Goal: Task Accomplishment & Management: Use online tool/utility

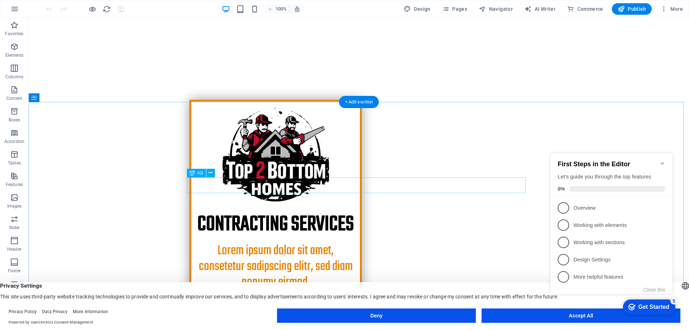
scroll to position [251, 0]
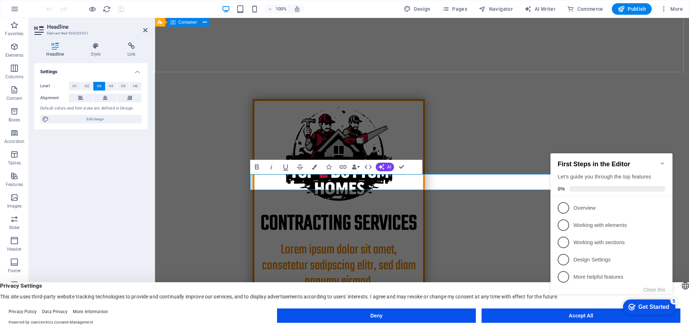
click at [201, 70] on div "​​​​​ CONTRACTing services Lorem ipsum dolor sit amet, consetetur sadipscing el…" at bounding box center [422, 210] width 534 height 280
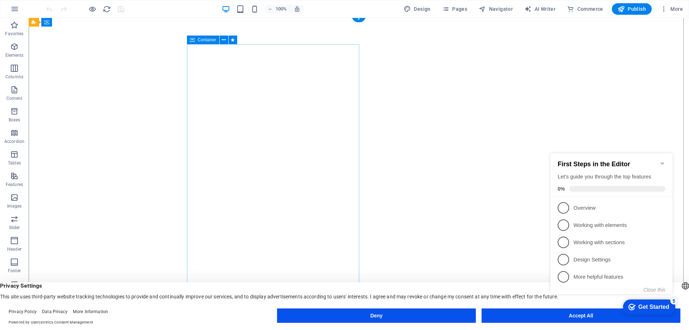
click at [60, 22] on span "Container" at bounding box center [61, 22] width 19 height 4
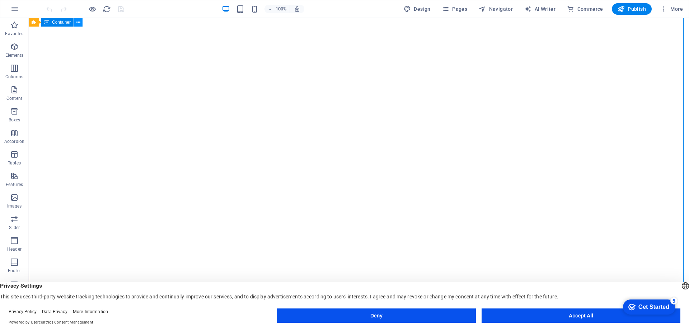
click at [75, 22] on button at bounding box center [78, 22] width 9 height 9
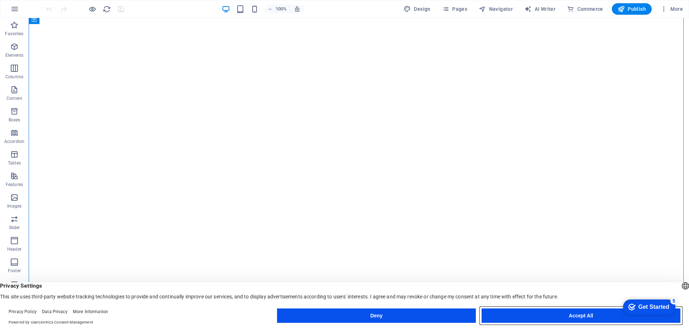
click at [599, 312] on button "Accept All" at bounding box center [581, 315] width 199 height 14
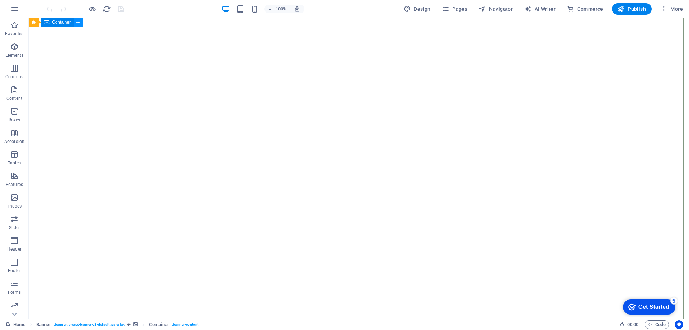
click at [79, 23] on icon at bounding box center [78, 23] width 4 height 8
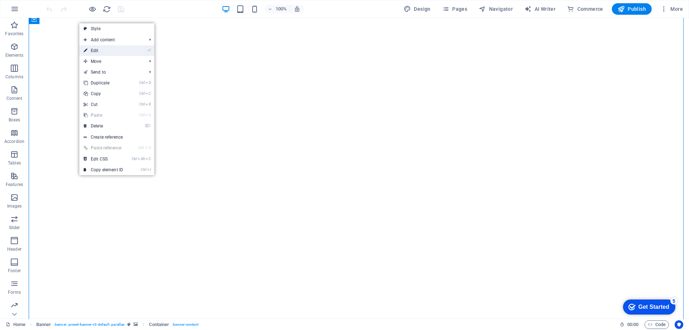
click at [97, 51] on link "⏎ Edit" at bounding box center [103, 50] width 48 height 11
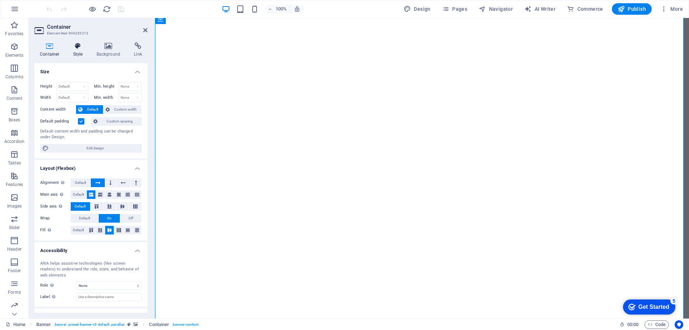
click at [78, 57] on h4 "Style" at bounding box center [79, 49] width 23 height 15
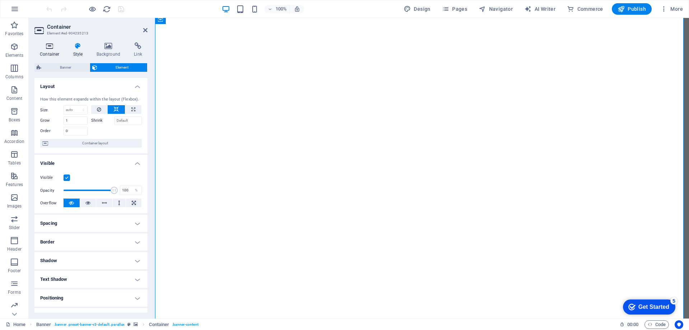
click at [50, 51] on h4 "Container" at bounding box center [50, 49] width 33 height 15
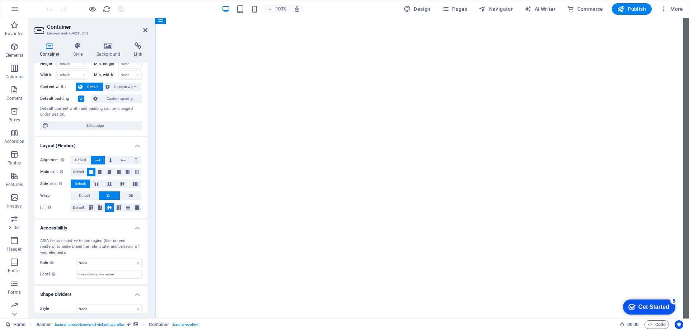
scroll to position [29, 0]
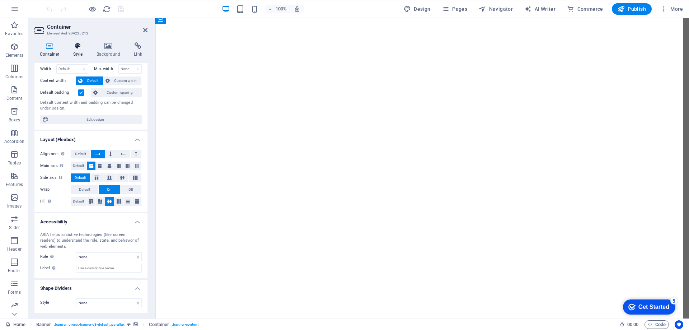
click at [79, 50] on h4 "Style" at bounding box center [79, 49] width 23 height 15
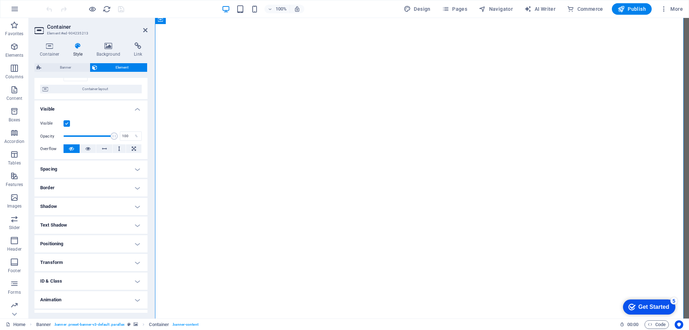
scroll to position [69, 0]
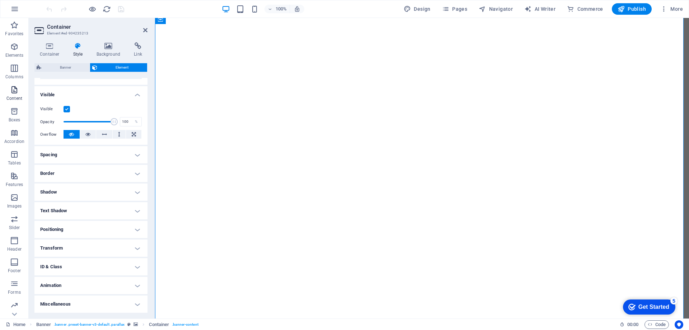
click at [13, 93] on icon "button" at bounding box center [14, 89] width 9 height 9
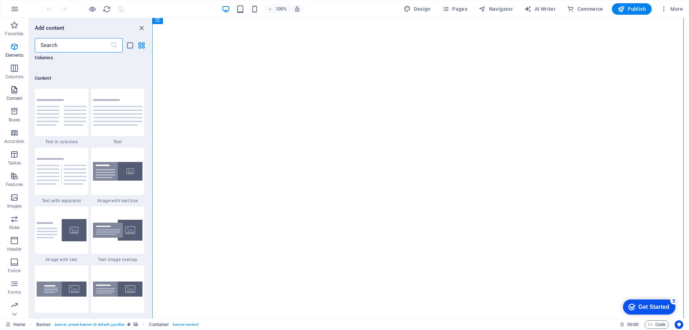
scroll to position [1256, 0]
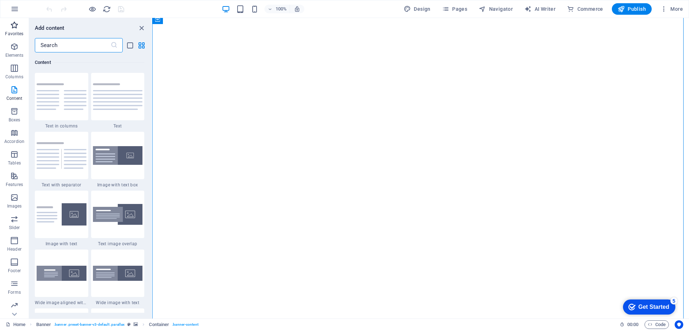
click at [13, 32] on p "Favorites" at bounding box center [14, 34] width 18 height 6
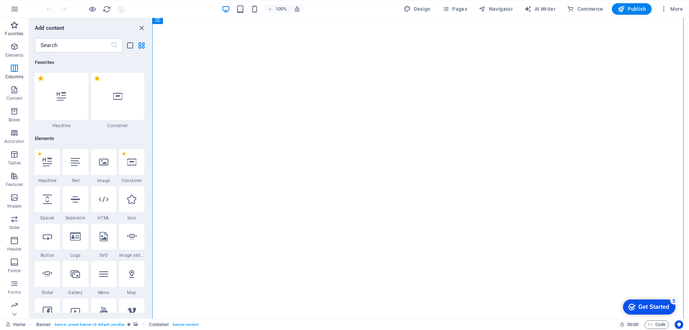
scroll to position [0, 0]
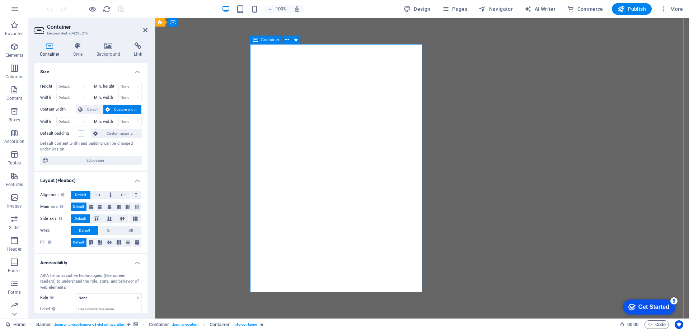
click at [81, 48] on icon at bounding box center [78, 45] width 20 height 7
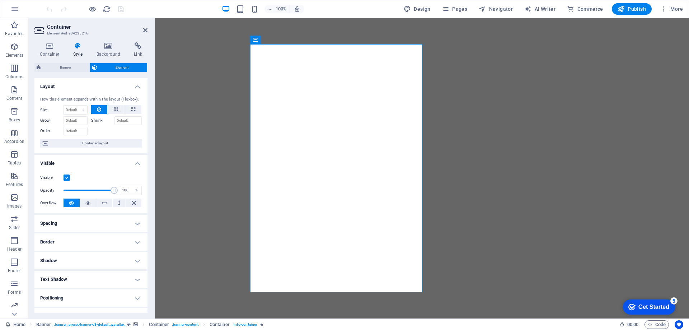
click at [82, 245] on h4 "Border" at bounding box center [90, 241] width 113 height 17
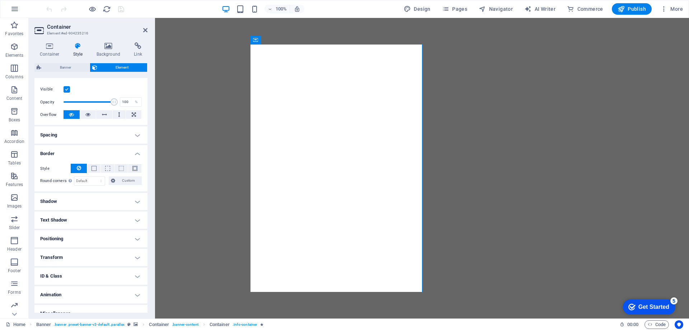
scroll to position [98, 0]
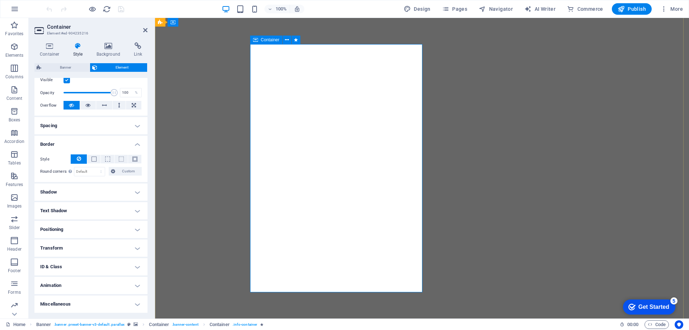
click at [255, 39] on icon at bounding box center [255, 40] width 5 height 9
click at [289, 42] on button at bounding box center [287, 40] width 9 height 9
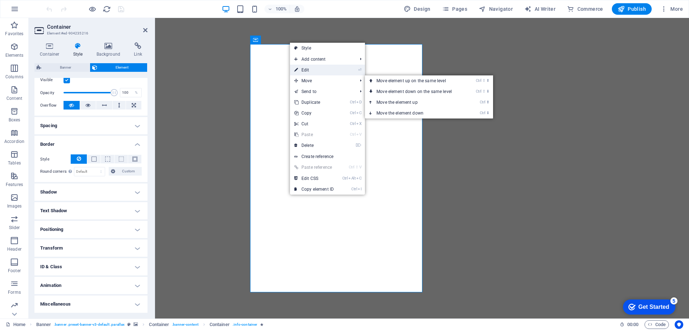
click at [306, 68] on link "⏎ Edit" at bounding box center [314, 70] width 48 height 11
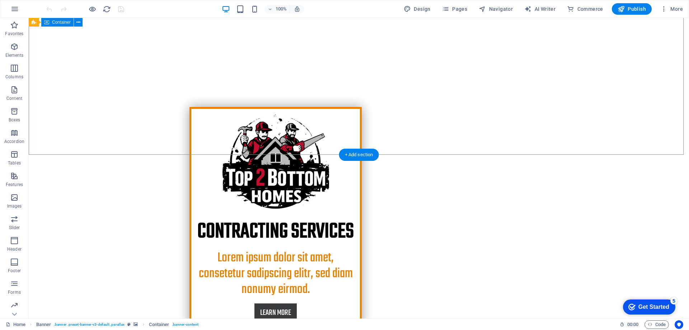
scroll to position [254, 0]
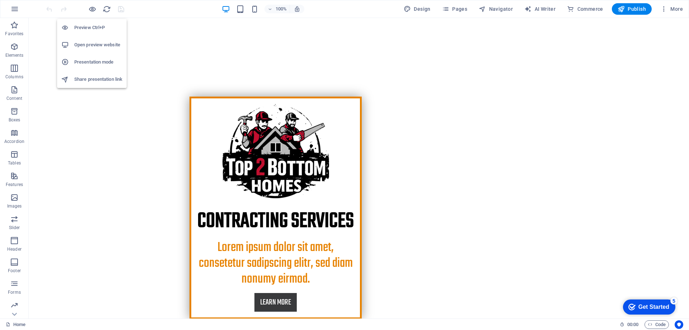
click at [91, 44] on h6 "Open preview website" at bounding box center [98, 45] width 48 height 9
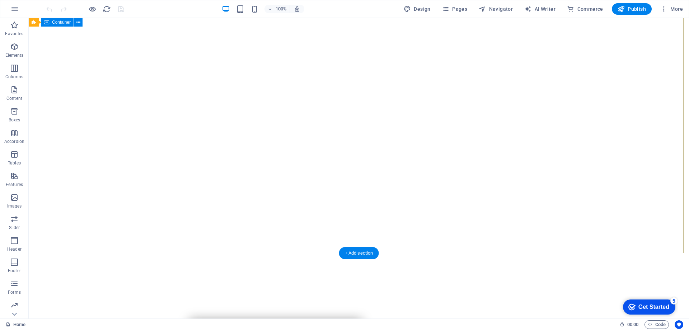
scroll to position [0, 0]
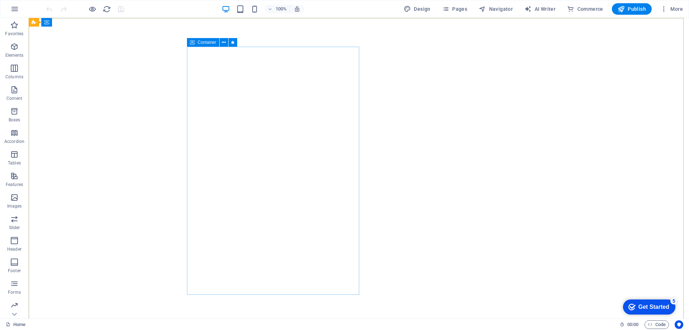
click at [196, 42] on div "Container" at bounding box center [203, 42] width 32 height 9
click at [411, 8] on icon "button" at bounding box center [407, 8] width 7 height 7
select select "px"
select select "300"
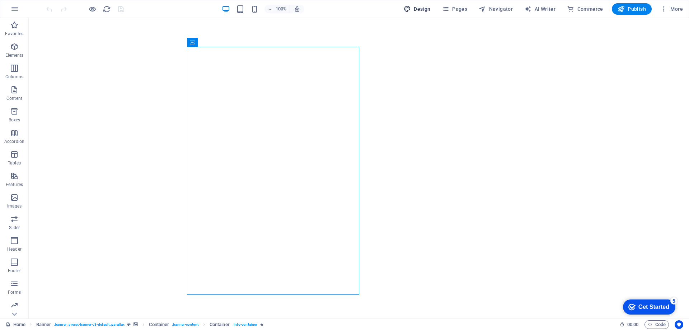
select select "px"
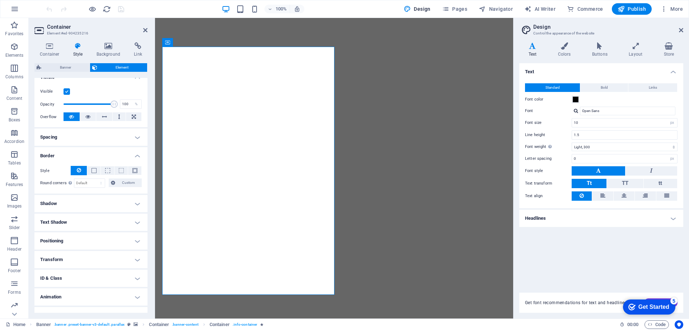
scroll to position [98, 0]
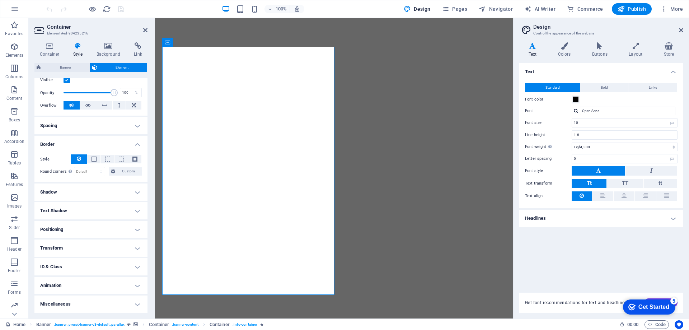
click at [74, 308] on h4 "Miscellaneous" at bounding box center [90, 303] width 113 height 17
click at [0, 0] on div "Minimum count Define whether this element should be duplicable. 1 Maximum count…" at bounding box center [0, 0] width 0 height 0
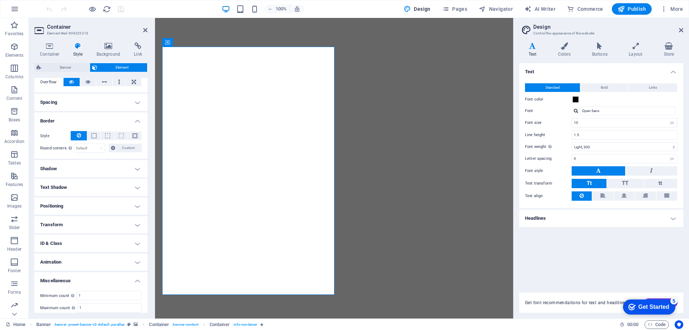
scroll to position [142, 0]
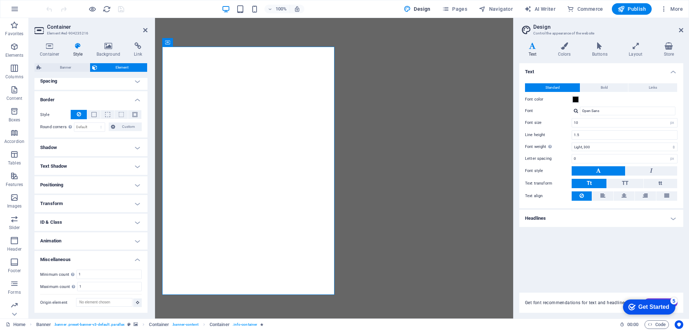
click at [59, 203] on h4 "Transform" at bounding box center [90, 203] width 113 height 17
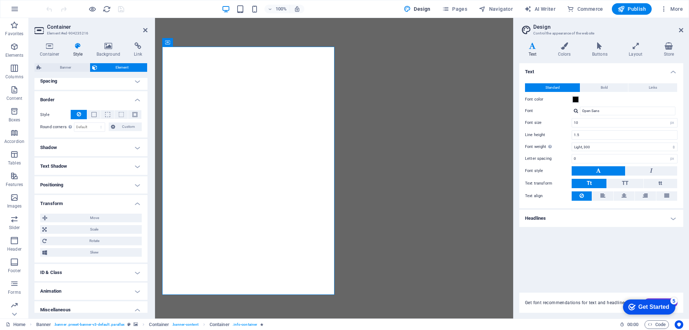
click at [61, 191] on h4 "Positioning" at bounding box center [90, 184] width 113 height 17
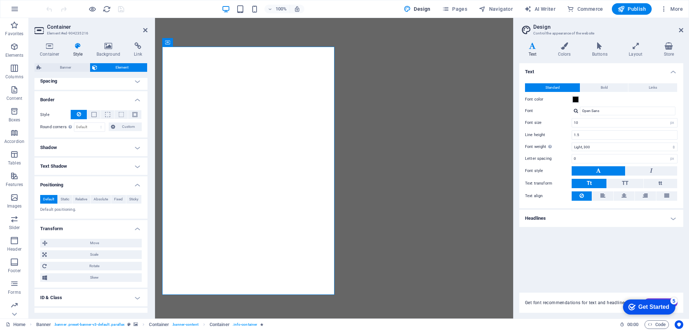
click at [61, 170] on h4 "Text Shadow" at bounding box center [90, 166] width 113 height 17
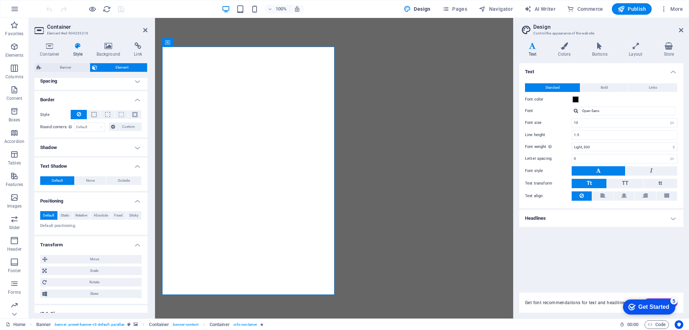
click at [70, 149] on h4 "Shadow" at bounding box center [90, 147] width 113 height 17
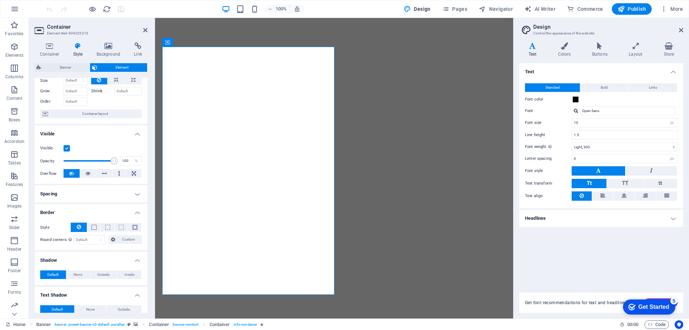
scroll to position [0, 0]
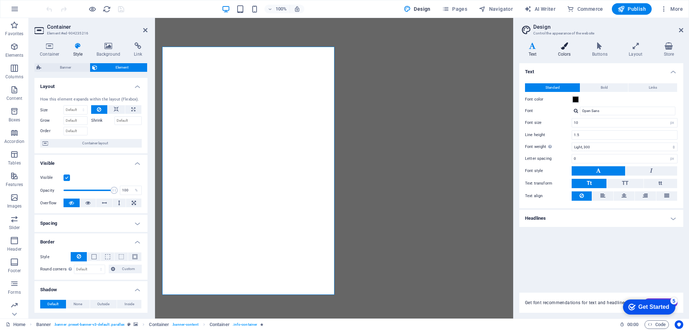
click at [558, 50] on h4 "Colors" at bounding box center [566, 49] width 34 height 15
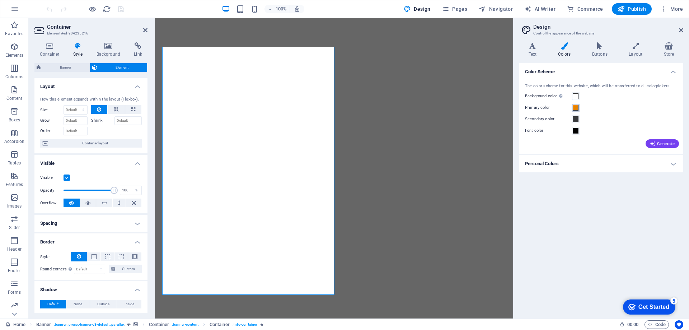
click at [576, 108] on span at bounding box center [576, 108] width 6 height 6
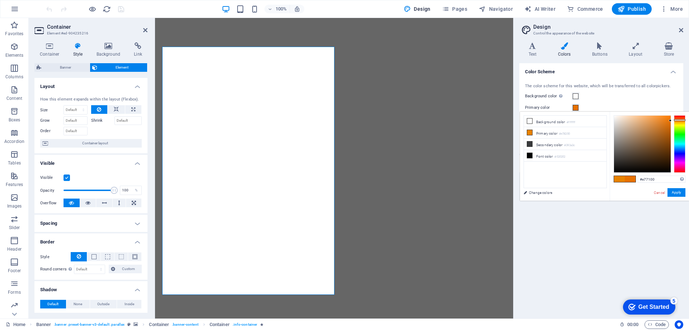
click at [682, 120] on div at bounding box center [679, 120] width 11 height 2
drag, startPoint x: 682, startPoint y: 120, endPoint x: 684, endPoint y: 173, distance: 52.8
click at [684, 173] on div at bounding box center [679, 172] width 11 height 2
click at [668, 159] on div at bounding box center [642, 144] width 57 height 57
click at [668, 159] on div at bounding box center [668, 158] width 3 height 3
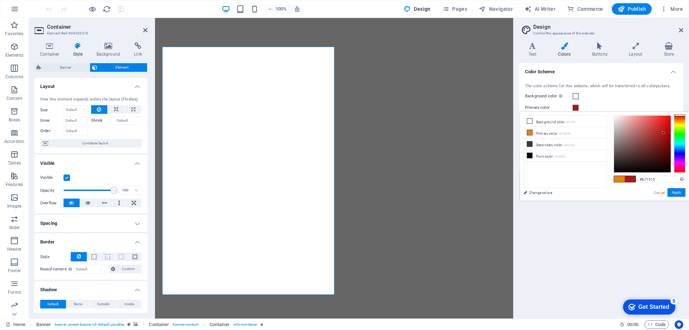
drag, startPoint x: 668, startPoint y: 159, endPoint x: 664, endPoint y: 131, distance: 27.6
click at [664, 131] on div at bounding box center [663, 132] width 3 height 3
click at [664, 131] on div at bounding box center [664, 131] width 3 height 3
type input "#f91616"
drag, startPoint x: 664, startPoint y: 131, endPoint x: 666, endPoint y: 117, distance: 14.8
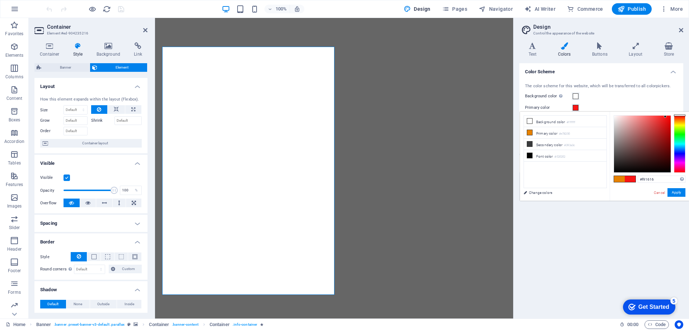
click at [666, 117] on div at bounding box center [665, 116] width 3 height 3
click at [656, 192] on link "Cancel" at bounding box center [659, 192] width 13 height 5
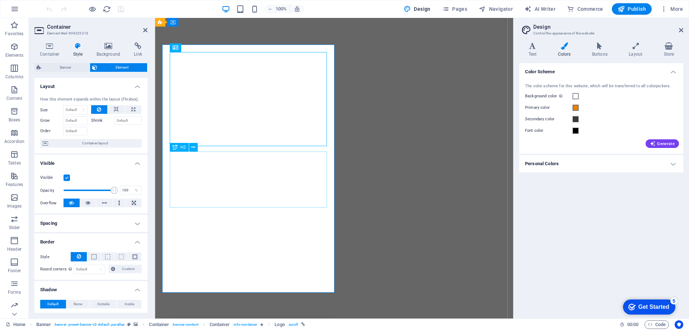
scroll to position [36, 0]
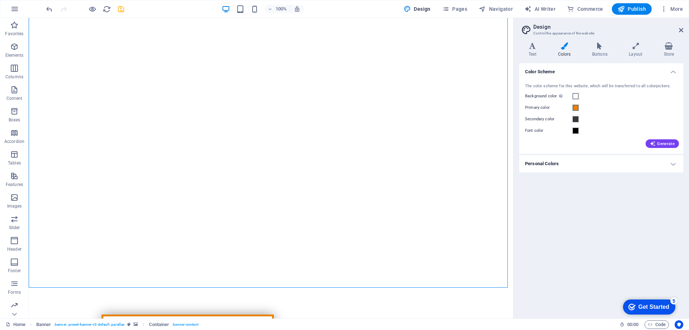
click at [121, 7] on icon "save" at bounding box center [121, 9] width 8 height 8
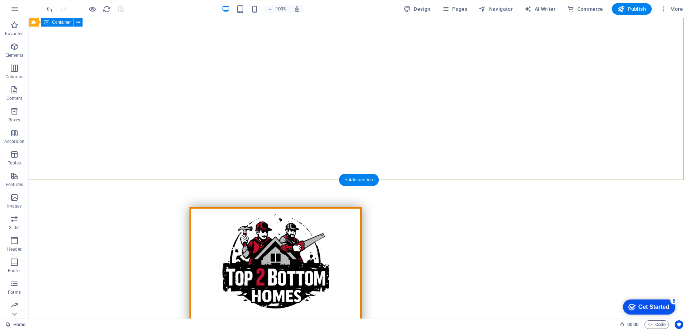
scroll to position [215, 0]
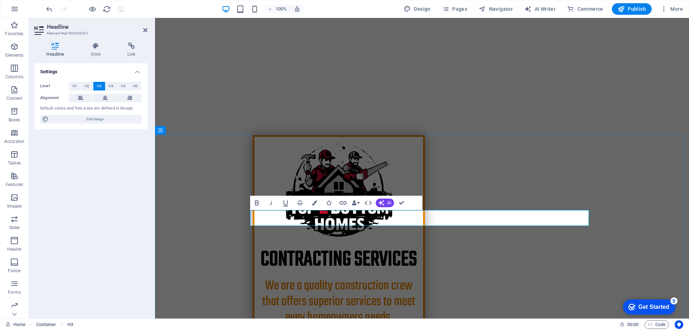
drag, startPoint x: 480, startPoint y: 221, endPoint x: 449, endPoint y: 219, distance: 31.0
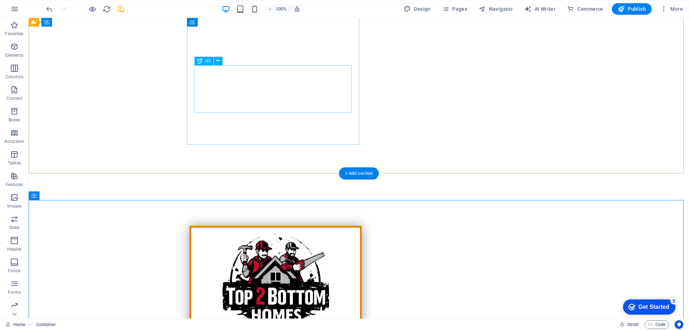
scroll to position [108, 0]
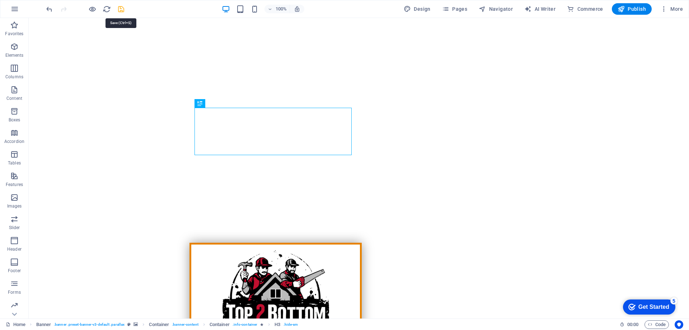
click at [121, 8] on icon "save" at bounding box center [121, 9] width 8 height 8
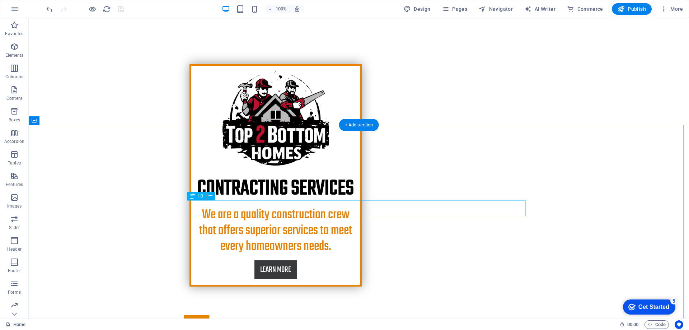
scroll to position [287, 0]
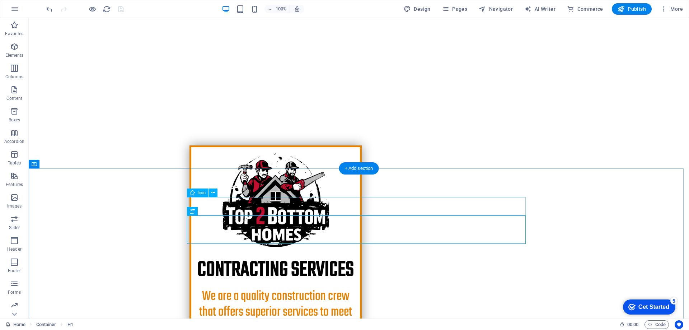
scroll to position [215, 0]
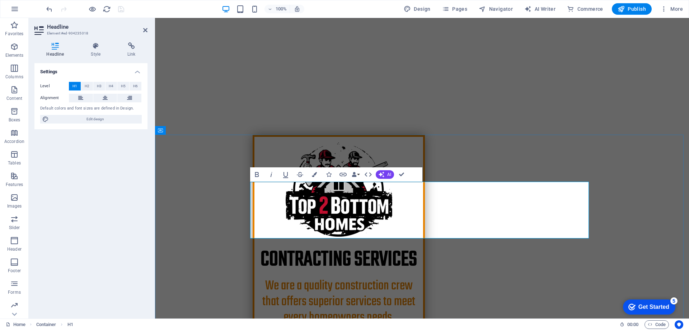
drag, startPoint x: 456, startPoint y: 197, endPoint x: 464, endPoint y: 221, distance: 25.5
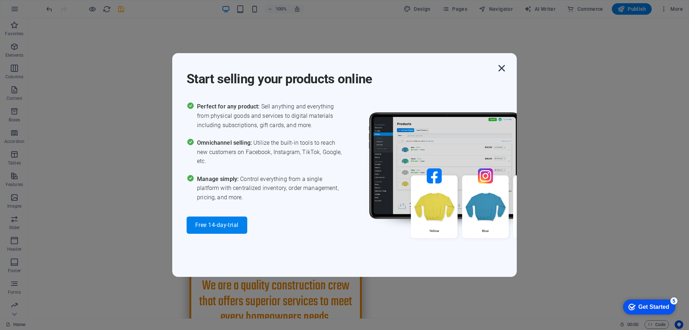
click at [498, 70] on icon "button" at bounding box center [501, 68] width 13 height 13
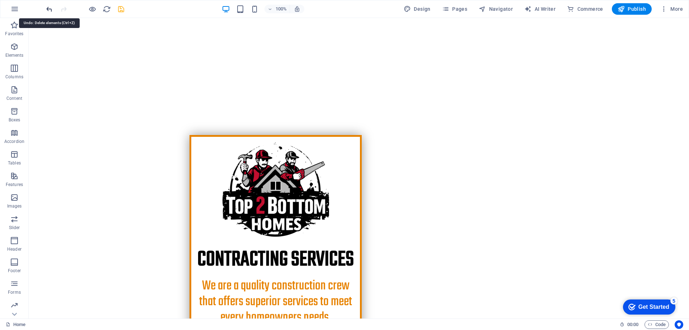
click at [46, 10] on icon "undo" at bounding box center [49, 9] width 8 height 8
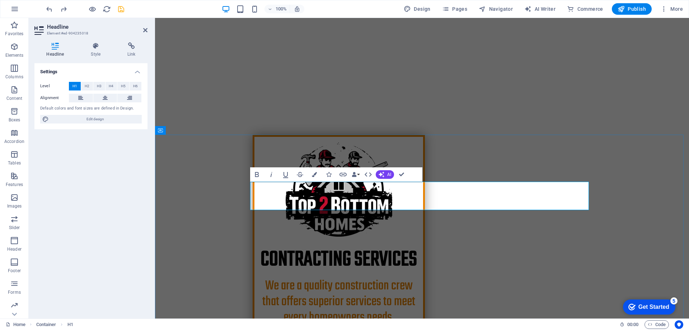
drag, startPoint x: 470, startPoint y: 194, endPoint x: 507, endPoint y: 195, distance: 36.6
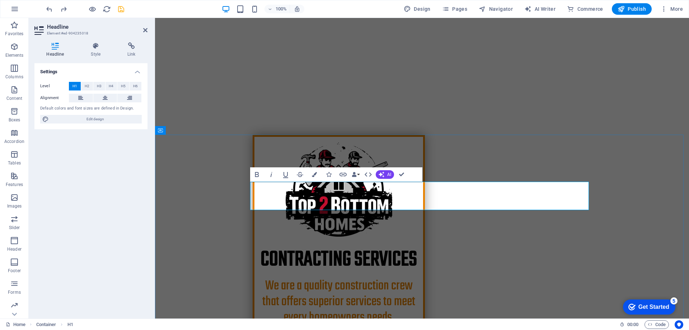
drag, startPoint x: 364, startPoint y: 191, endPoint x: 429, endPoint y: 186, distance: 64.8
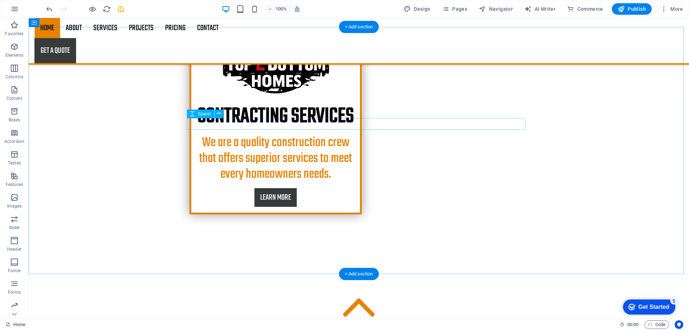
scroll to position [359, 0]
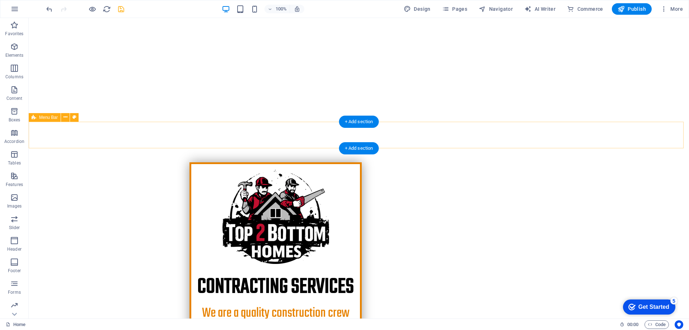
scroll to position [144, 0]
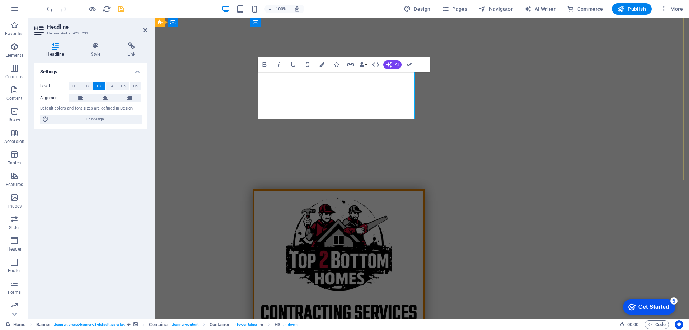
drag, startPoint x: 295, startPoint y: 80, endPoint x: 408, endPoint y: 74, distance: 113.6
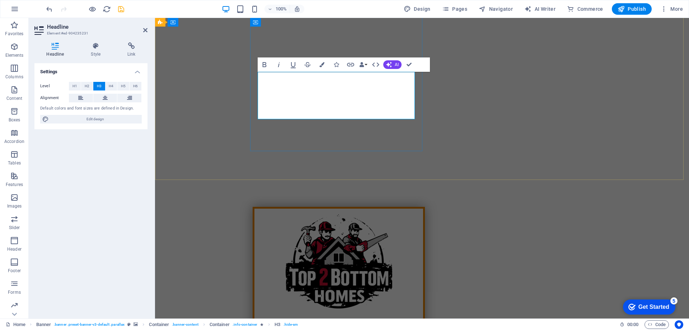
click at [226, 178] on div "​​​​​ CONTRACTing services We are professional contractors that offer superior …" at bounding box center [422, 318] width 534 height 280
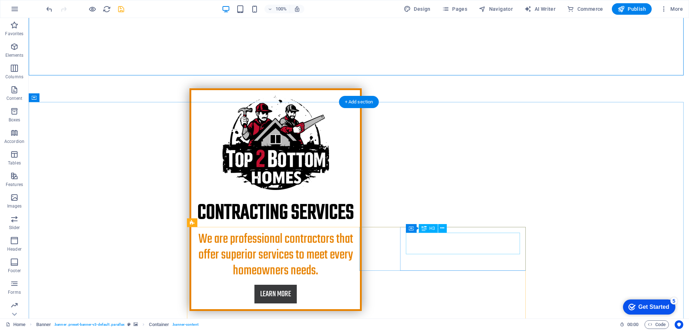
scroll to position [287, 0]
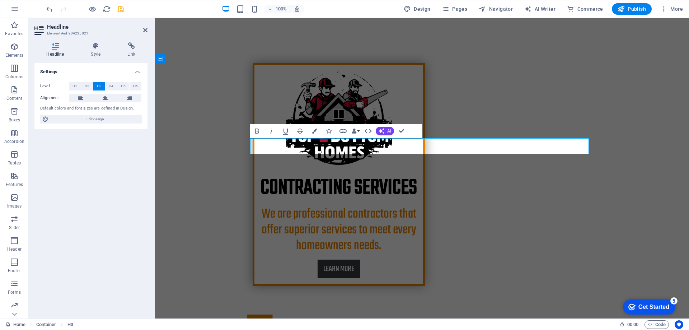
click at [121, 11] on icon "save" at bounding box center [121, 9] width 8 height 8
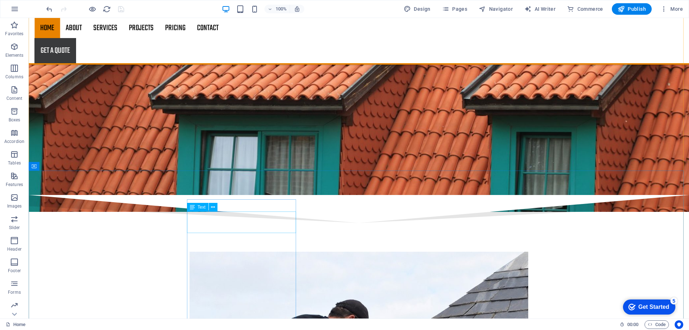
scroll to position [1201, 0]
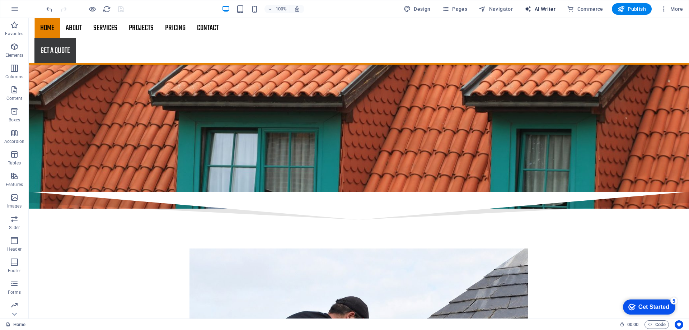
click at [543, 7] on span "AI Writer" at bounding box center [539, 8] width 31 height 7
select select "English"
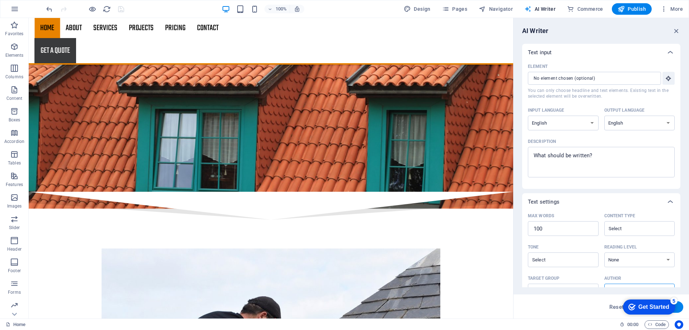
scroll to position [0, 0]
click at [677, 28] on icon "button" at bounding box center [677, 31] width 8 height 8
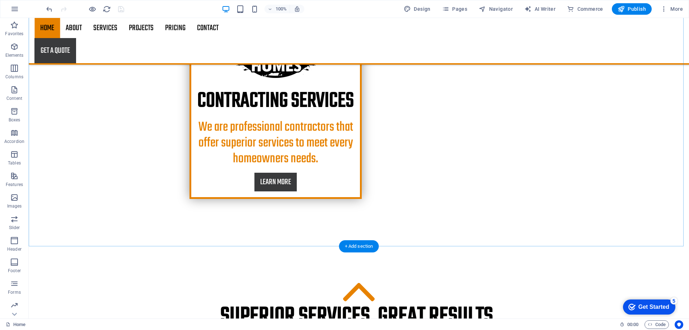
scroll to position [376, 0]
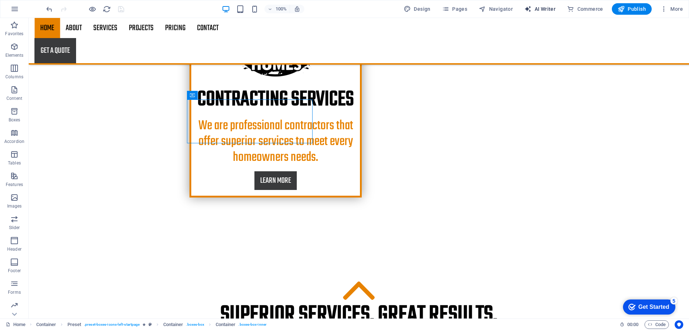
click at [544, 8] on span "AI Writer" at bounding box center [539, 8] width 31 height 7
select select "English"
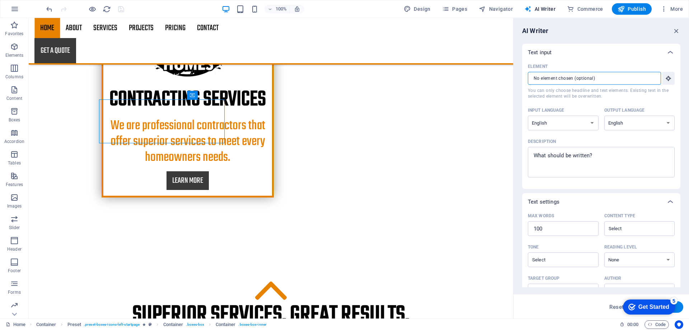
click at [582, 80] on input "Element ​ You can only choose headline and text elements. Existing text in the …" at bounding box center [592, 78] width 128 height 13
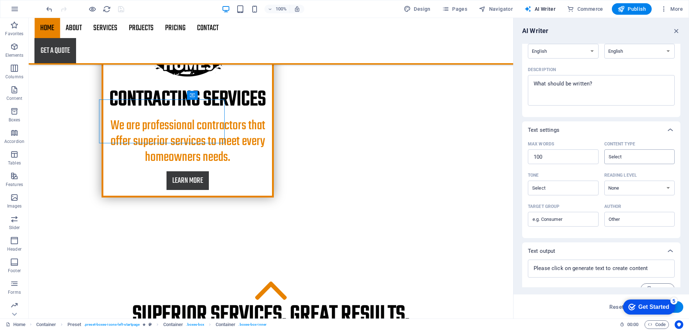
scroll to position [85, 0]
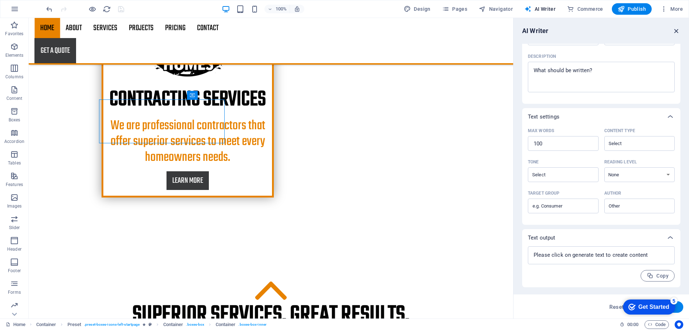
click at [676, 32] on icon "button" at bounding box center [677, 31] width 8 height 8
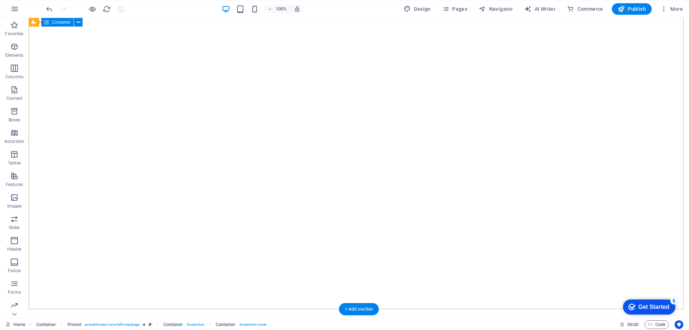
scroll to position [0, 0]
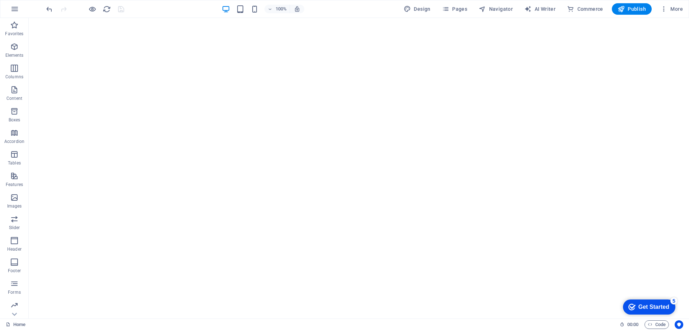
click at [120, 7] on div at bounding box center [85, 8] width 80 height 11
click at [121, 8] on div at bounding box center [85, 8] width 80 height 11
